Goal: Find specific page/section: Find specific page/section

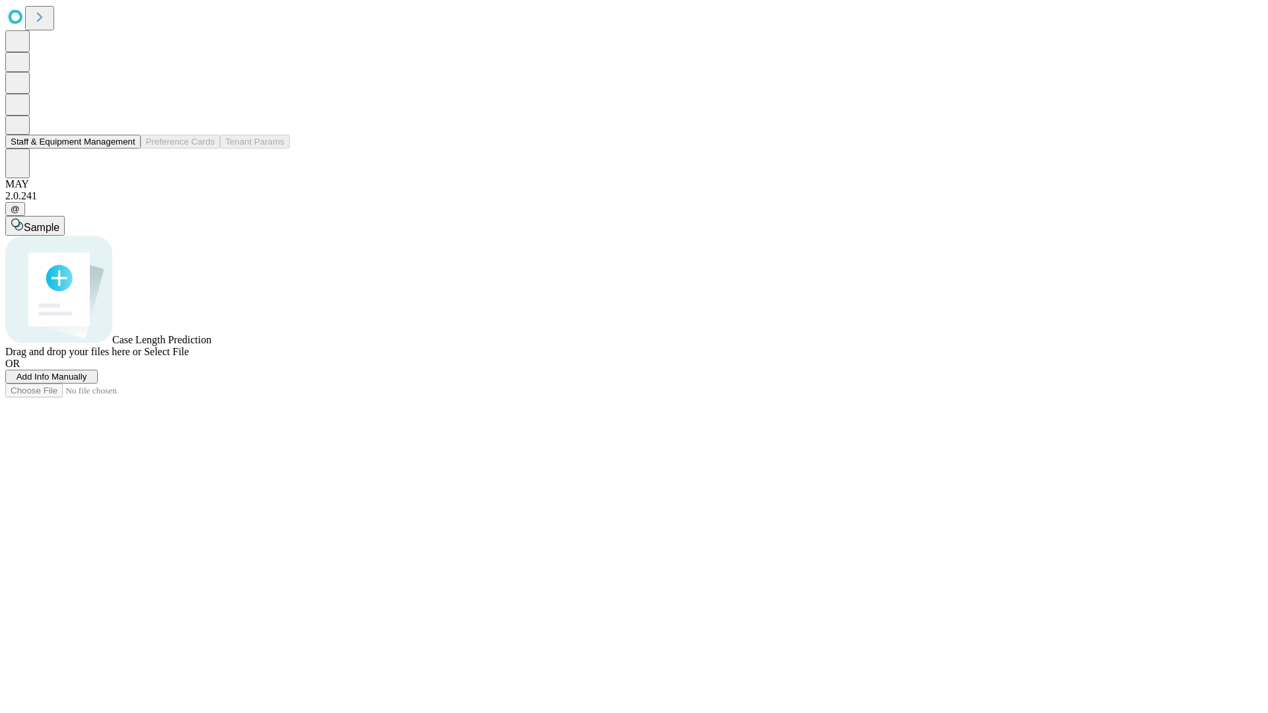
click at [126, 149] on button "Staff & Equipment Management" at bounding box center [72, 142] width 135 height 14
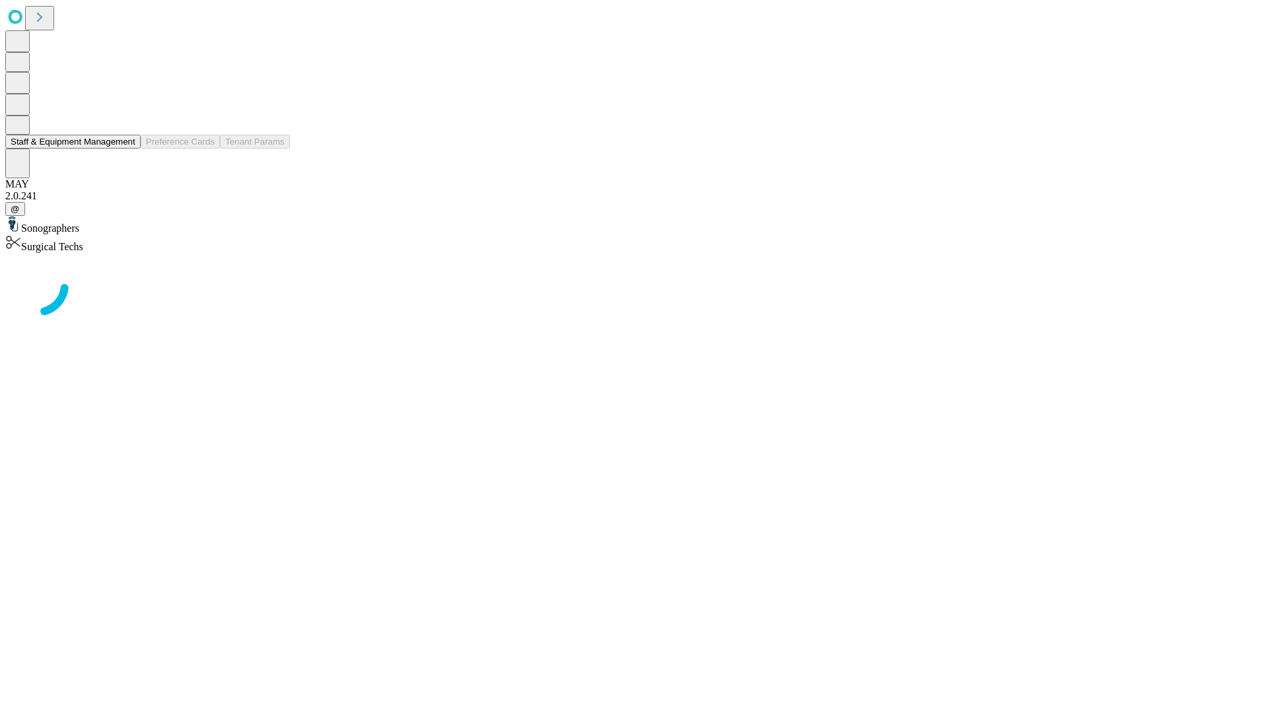
click at [126, 149] on button "Staff & Equipment Management" at bounding box center [72, 142] width 135 height 14
